Goal: Find specific fact: Find specific page/section

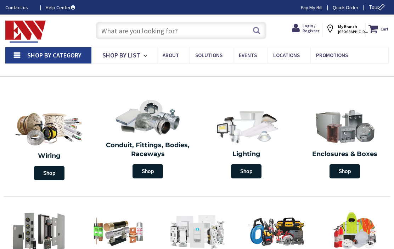
click at [205, 26] on input "text" at bounding box center [181, 31] width 171 height 18
click at [206, 33] on input "text" at bounding box center [181, 31] width 171 height 18
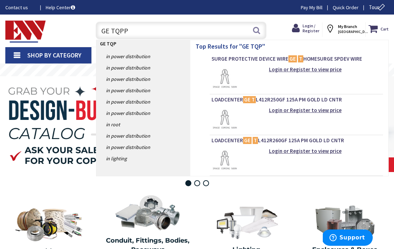
type input "GE TQPPL"
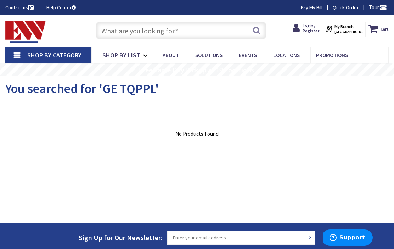
click at [156, 27] on input "text" at bounding box center [181, 31] width 171 height 18
click at [141, 29] on input "text" at bounding box center [181, 31] width 171 height 18
click at [133, 30] on input "text" at bounding box center [181, 31] width 171 height 18
paste input "GE TQPPL"
click at [109, 30] on input "GE TQPPL" at bounding box center [181, 31] width 171 height 18
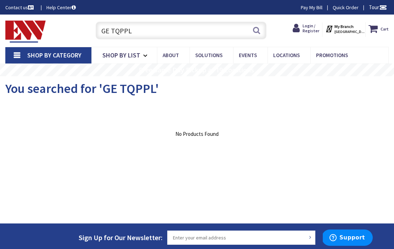
click at [110, 31] on input "GE TQPPL" at bounding box center [181, 31] width 171 height 18
type input "TQPPL"
